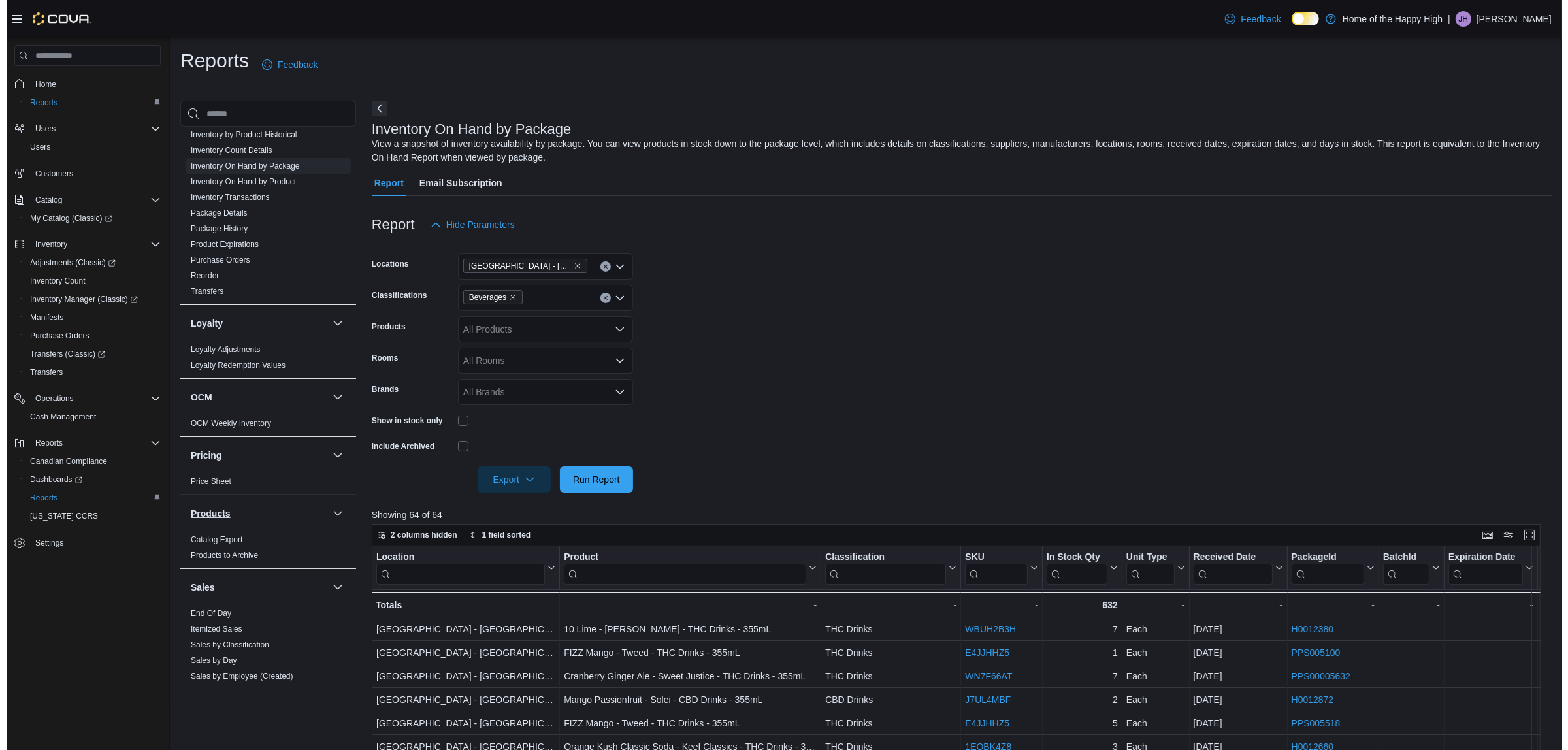
scroll to position [490, 0]
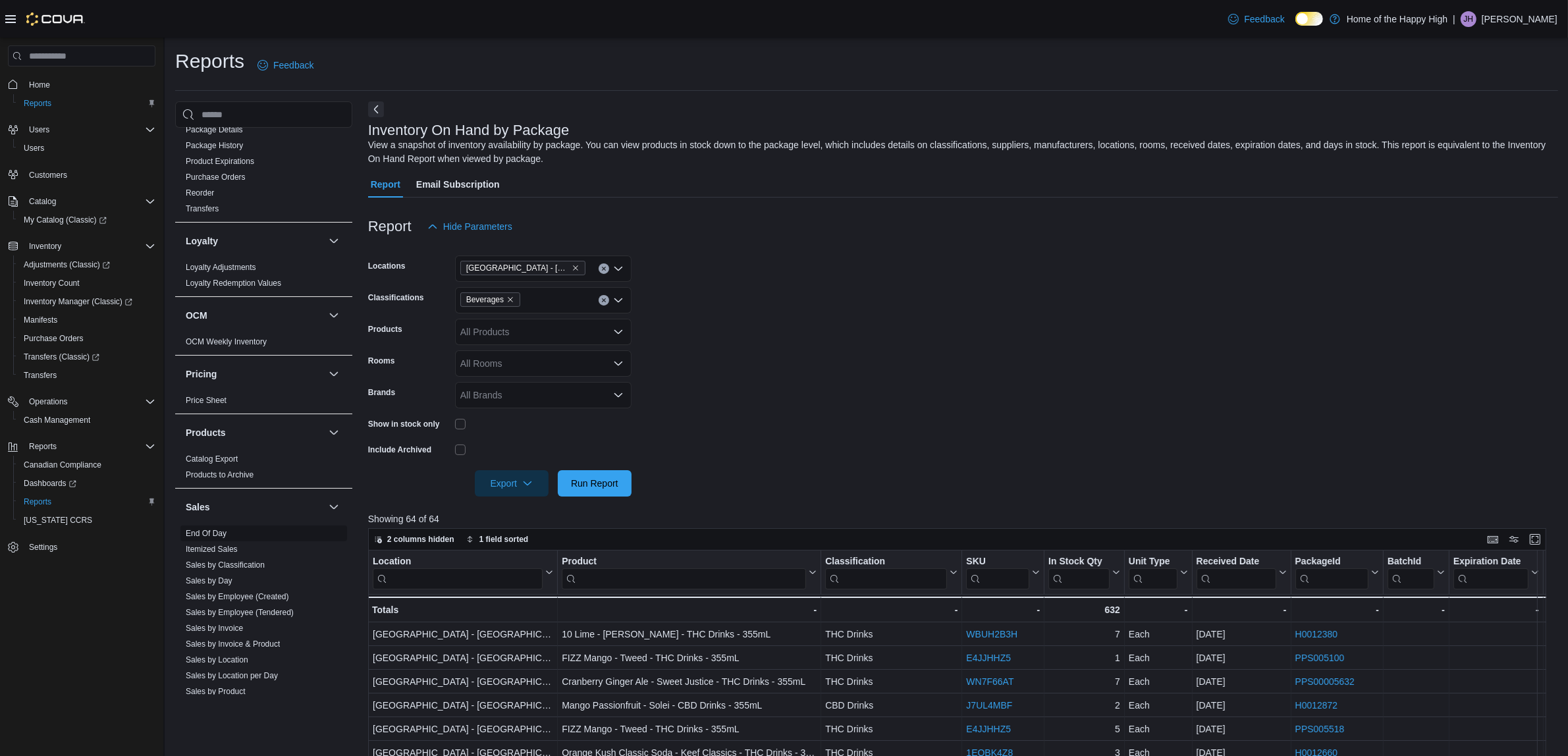
click at [218, 536] on link "End Of Day" at bounding box center [206, 533] width 41 height 9
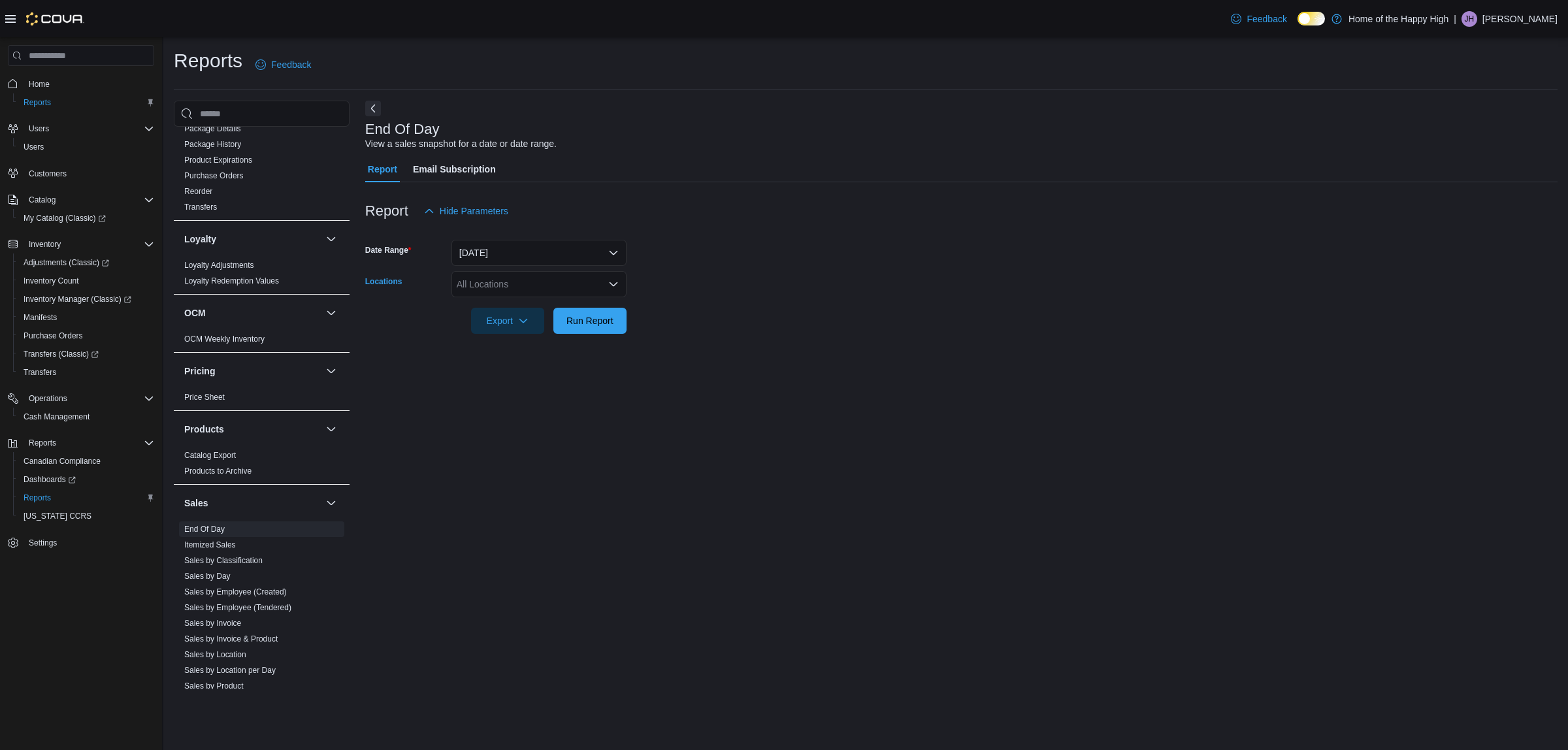
click at [568, 289] on div "All Locations" at bounding box center [539, 283] width 175 height 26
type input "**"
click at [573, 308] on span "[GEOGRAPHIC_DATA] - [GEOGRAPHIC_DATA] - Fire & Flower" at bounding box center [636, 306] width 261 height 13
click at [883, 347] on div at bounding box center [961, 341] width 1192 height 15
click at [587, 305] on div at bounding box center [961, 303] width 1192 height 10
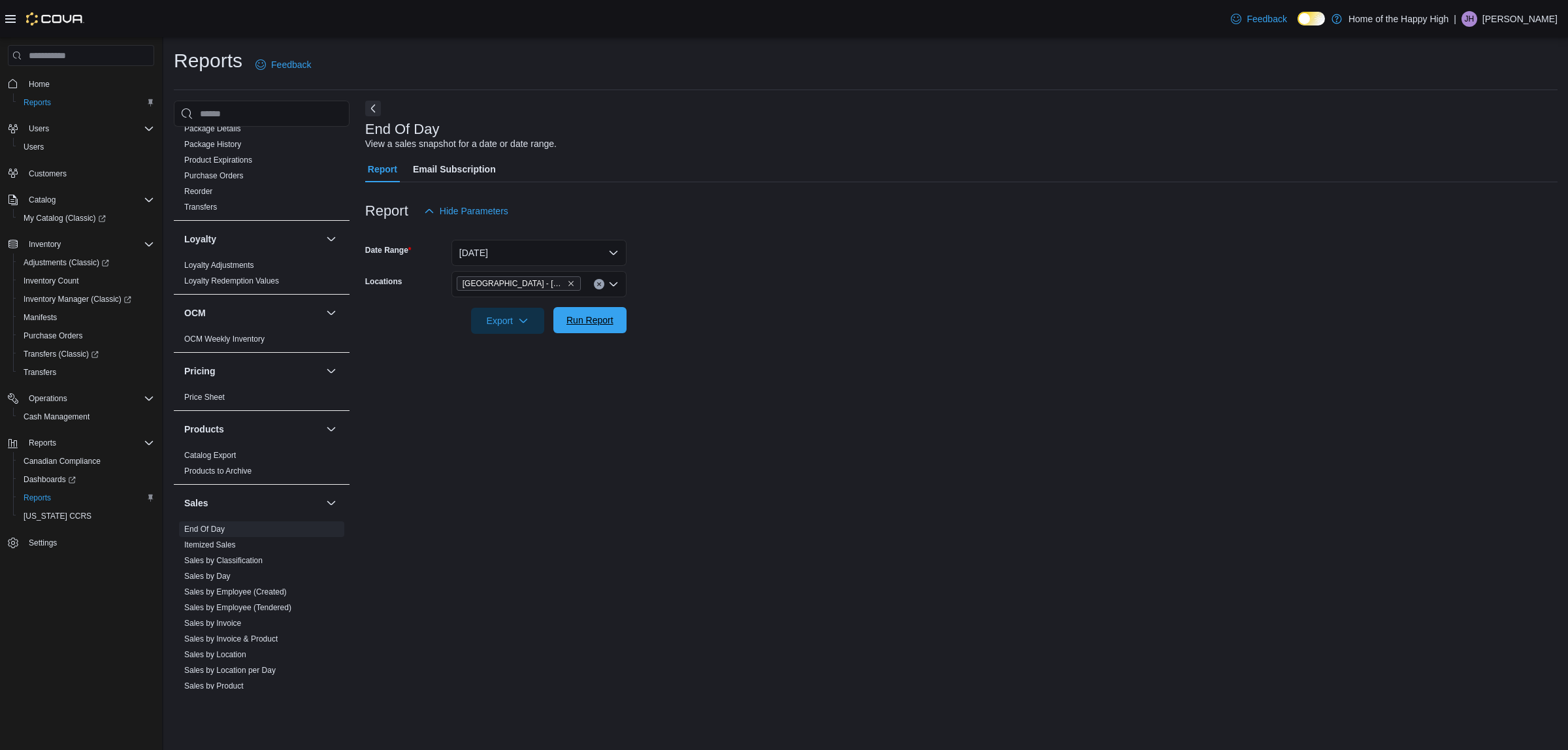
click at [616, 327] on span "Run Report" at bounding box center [590, 319] width 57 height 26
